Goal: Task Accomplishment & Management: Use online tool/utility

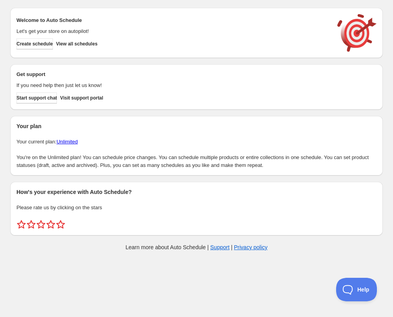
click at [121, 113] on div "Welcome to Auto Schedule Let's get your store on autopilot! Create schedule Vie…" at bounding box center [193, 119] width 379 height 234
